Goal: Task Accomplishment & Management: Manage account settings

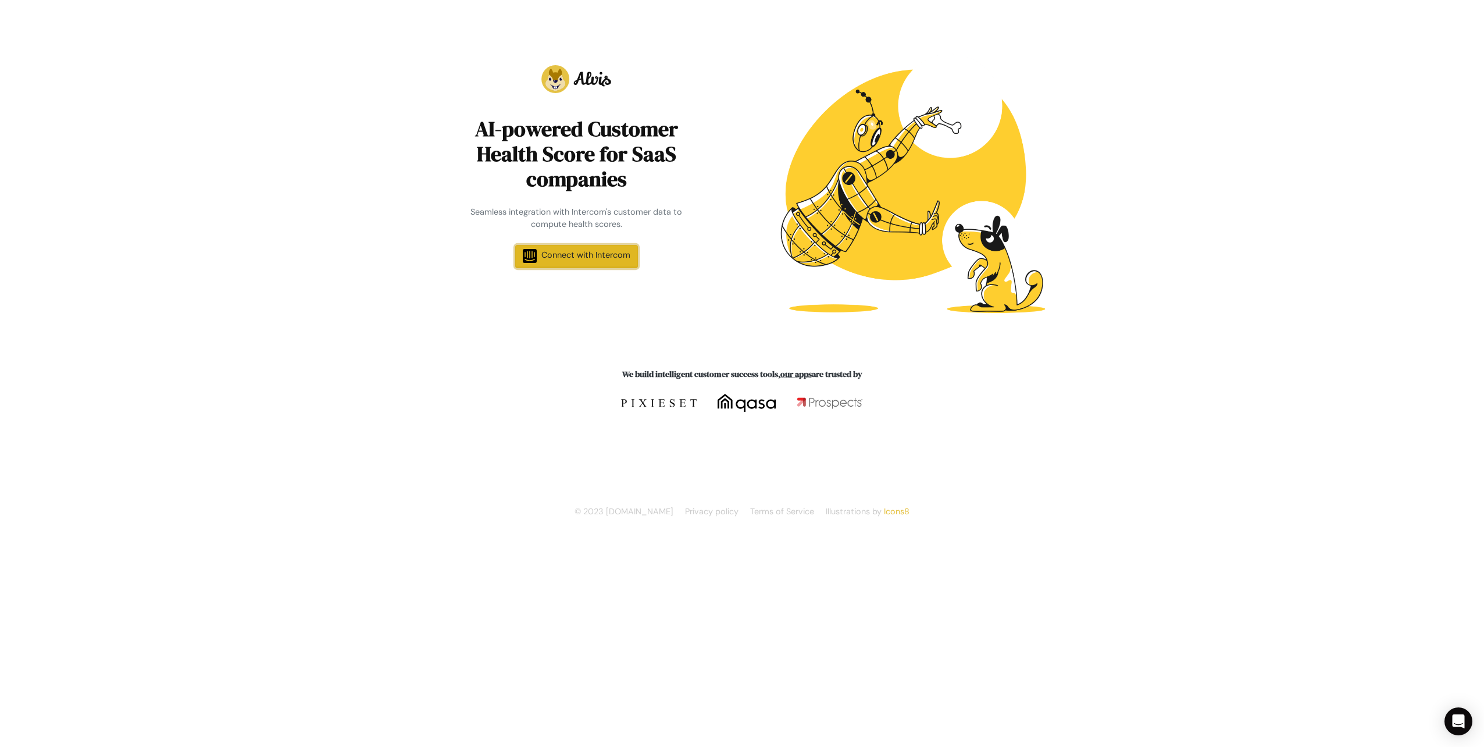
click at [590, 256] on span "Connect with Intercom" at bounding box center [585, 254] width 89 height 10
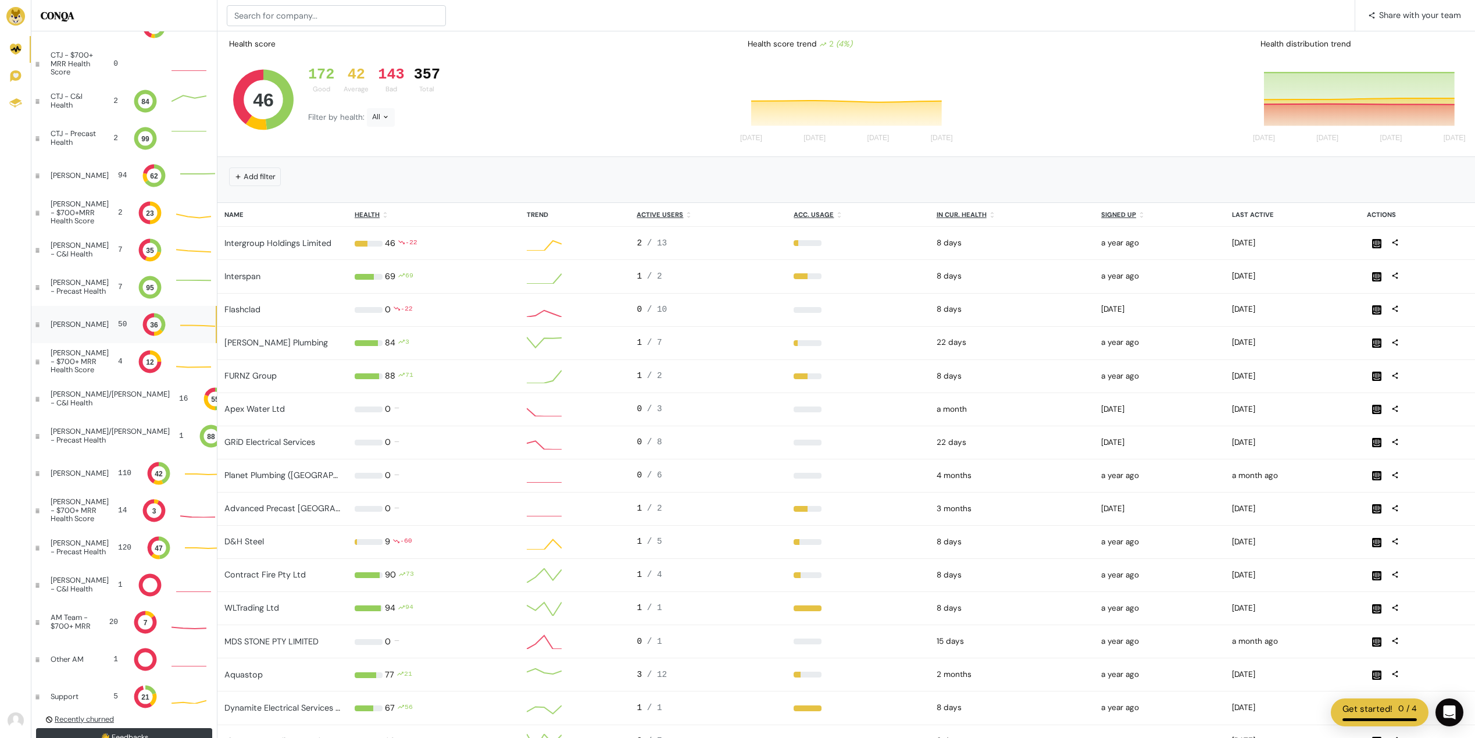
click at [69, 324] on div "David" at bounding box center [80, 324] width 58 height 8
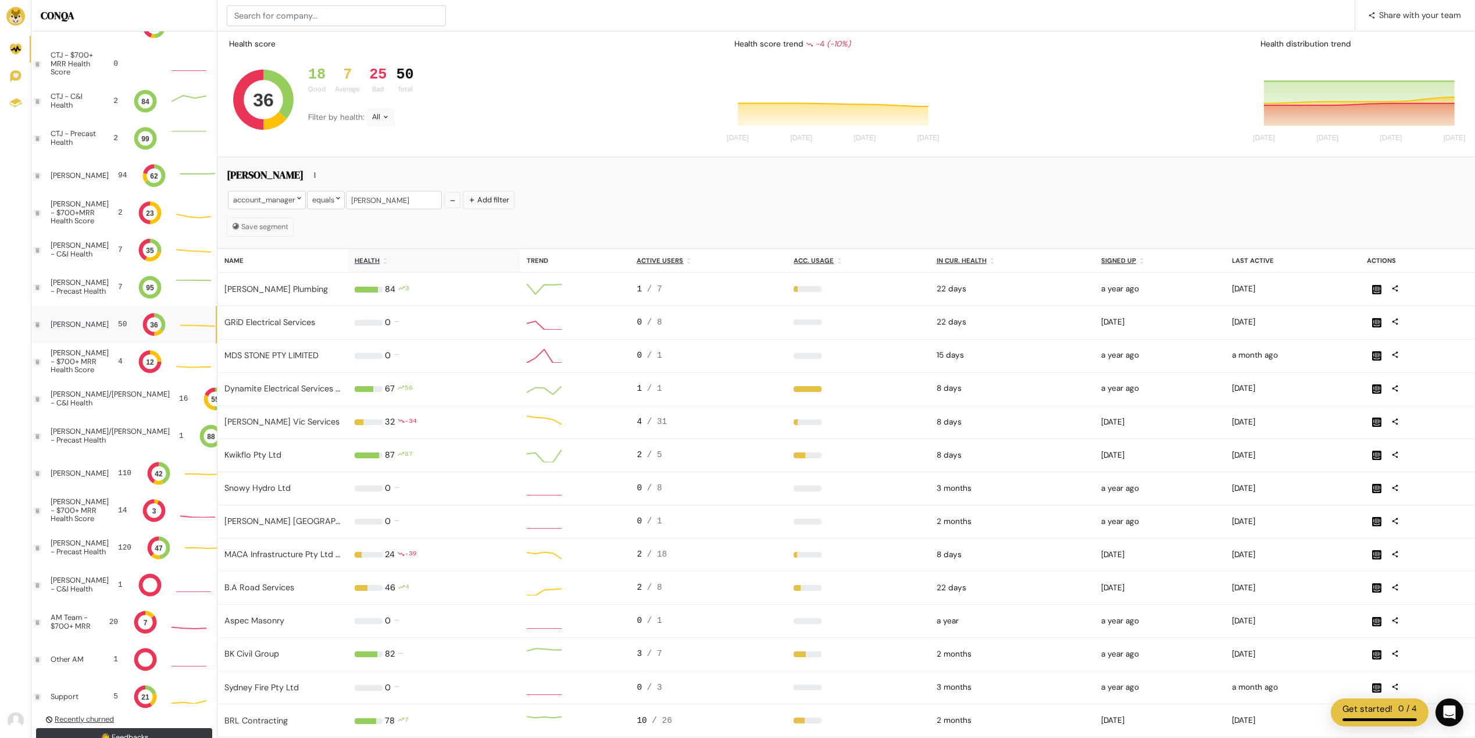
click at [367, 262] on u "Health" at bounding box center [367, 260] width 25 height 8
